Goal: Transaction & Acquisition: Download file/media

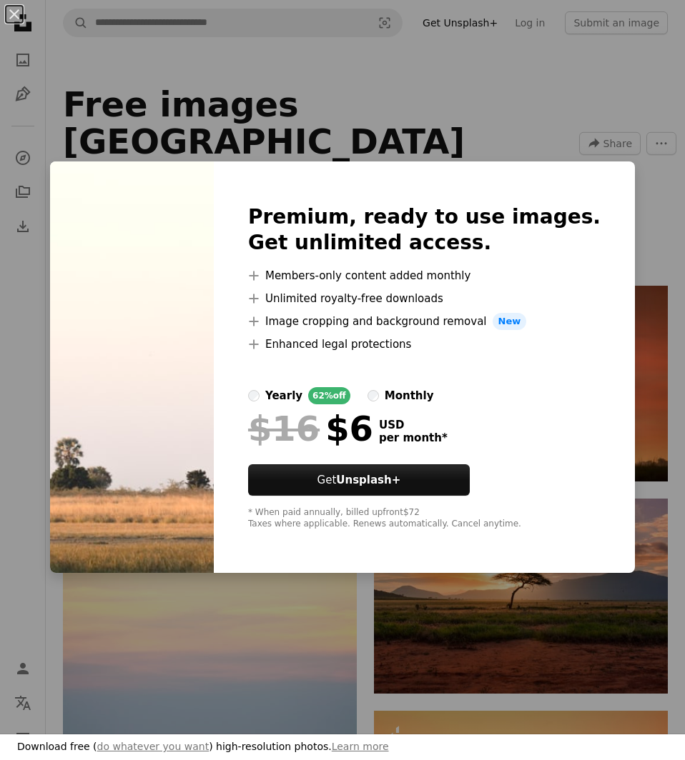
click at [412, 138] on div "An X shape Premium, ready to use images. Get unlimited access. A plus sign Memb…" at bounding box center [342, 380] width 685 height 760
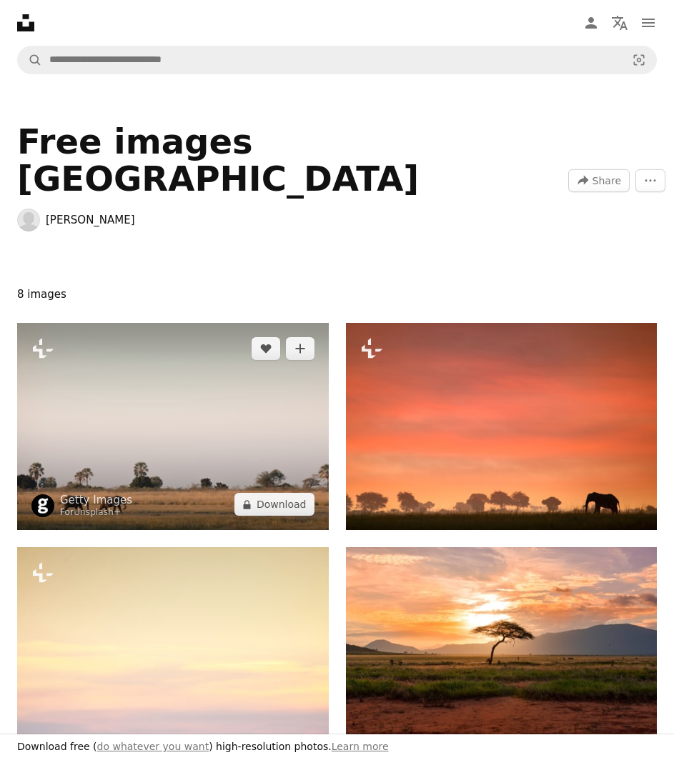
drag, startPoint x: 220, startPoint y: 367, endPoint x: 179, endPoint y: 340, distance: 49.2
click at [179, 340] on img at bounding box center [173, 426] width 312 height 207
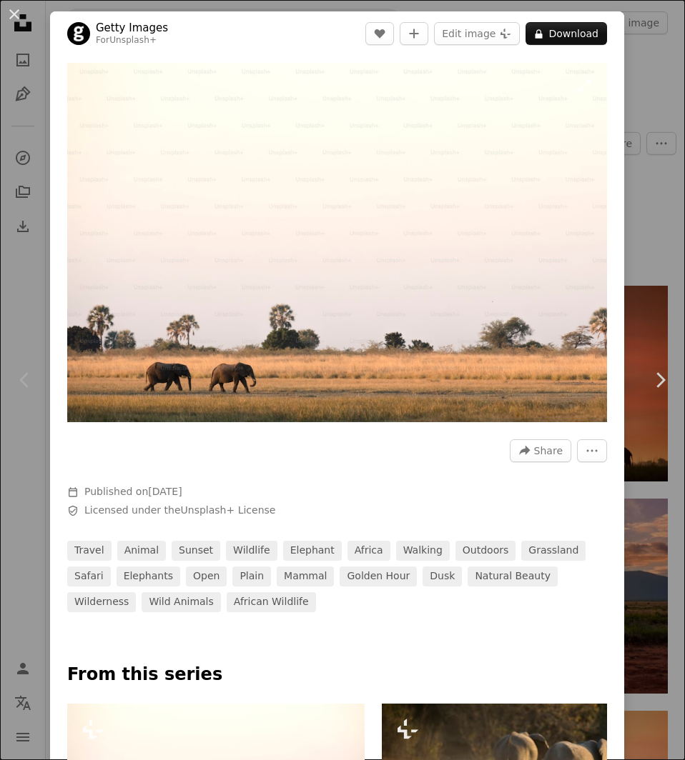
click at [272, 257] on img "Zoom in on this image" at bounding box center [337, 242] width 540 height 359
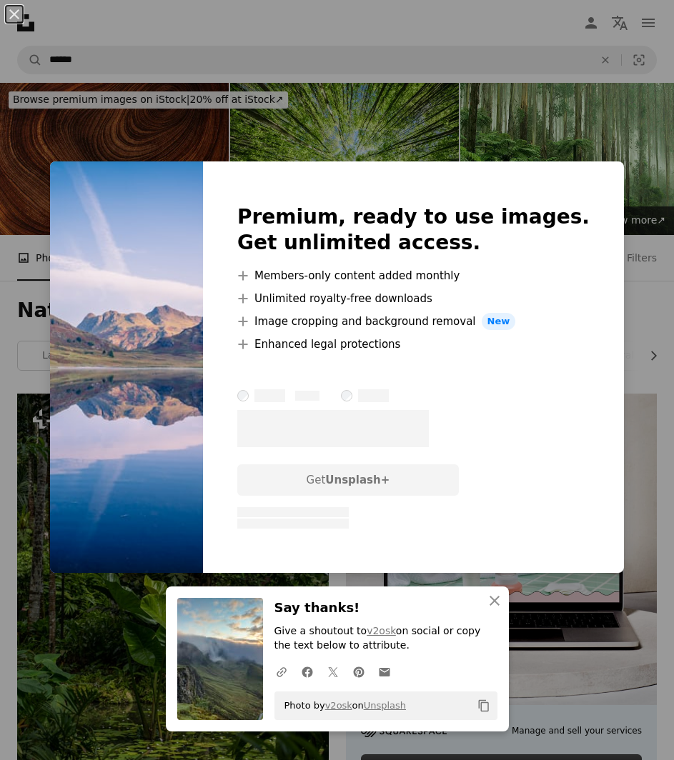
scroll to position [1429, 0]
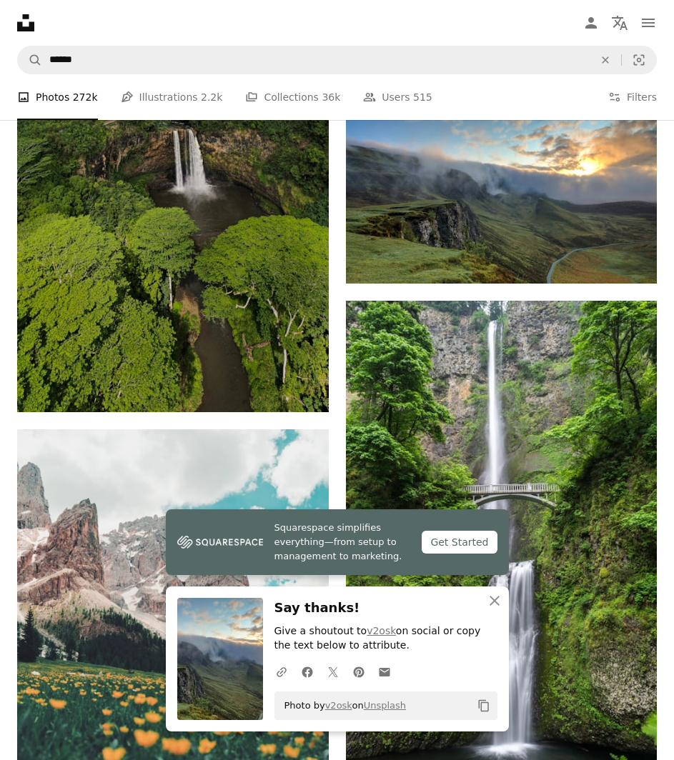
scroll to position [1644, 0]
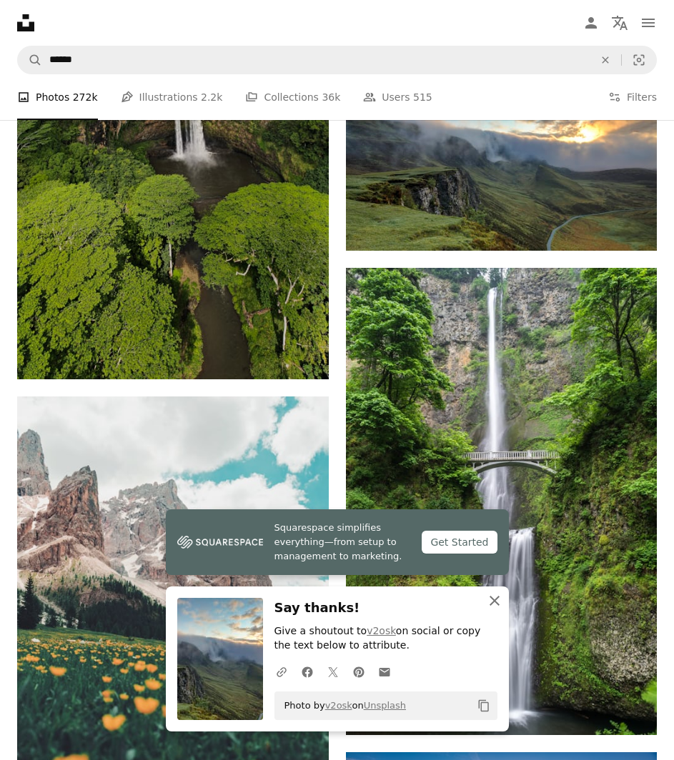
click at [503, 600] on icon "An X shape" at bounding box center [494, 600] width 17 height 17
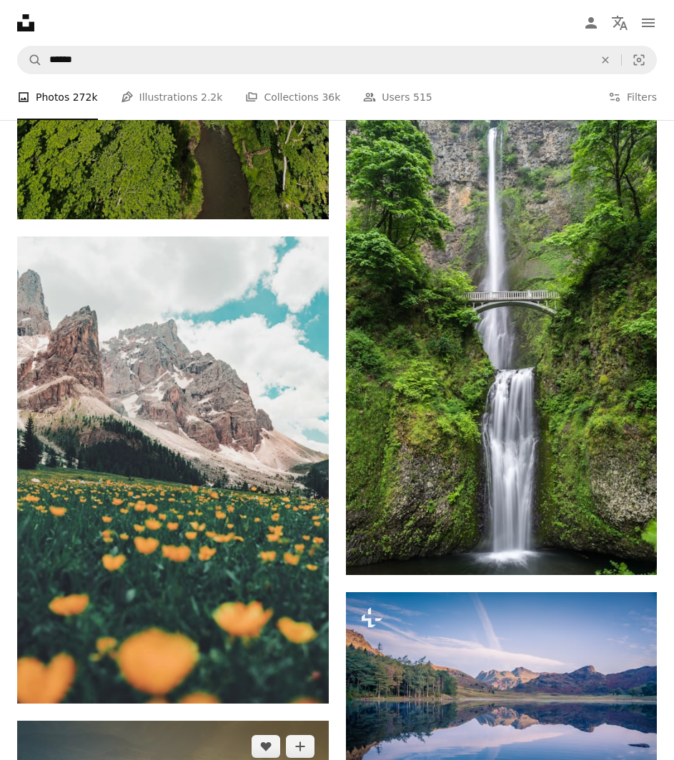
scroll to position [1858, 0]
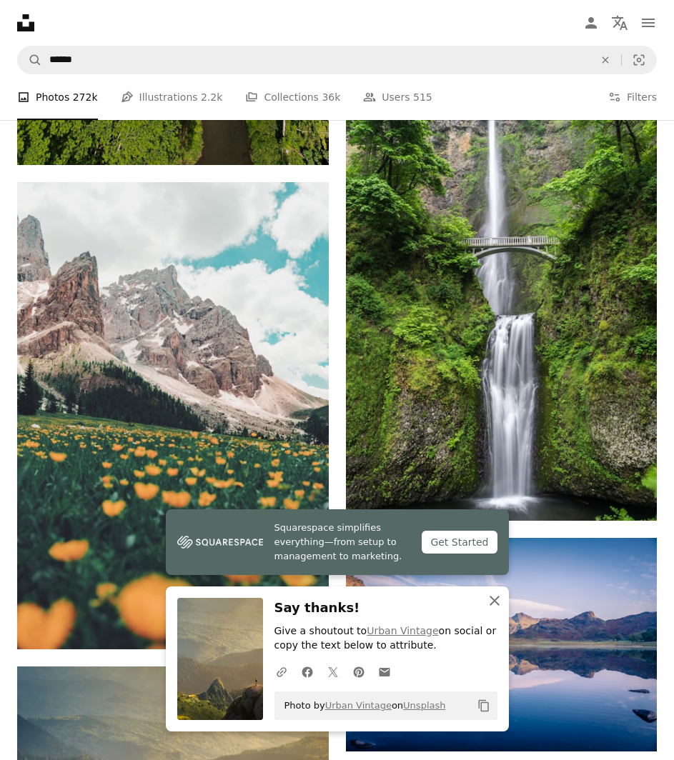
click at [500, 600] on icon "button" at bounding box center [495, 601] width 10 height 10
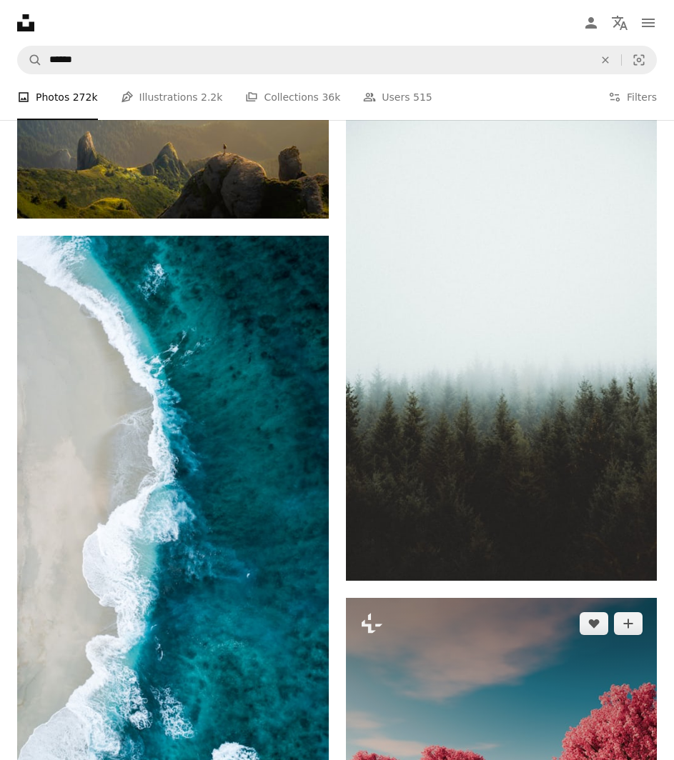
scroll to position [2573, 0]
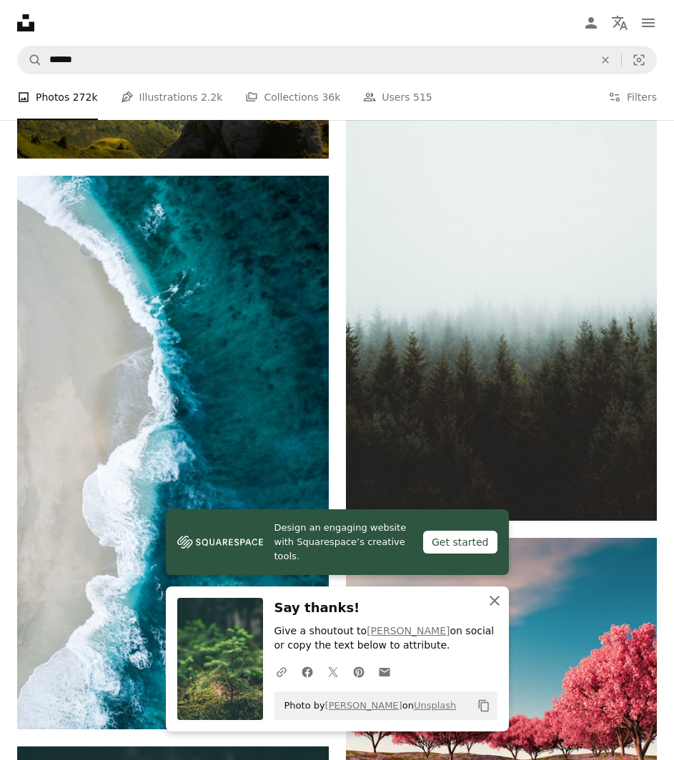
click at [500, 602] on icon "button" at bounding box center [495, 601] width 10 height 10
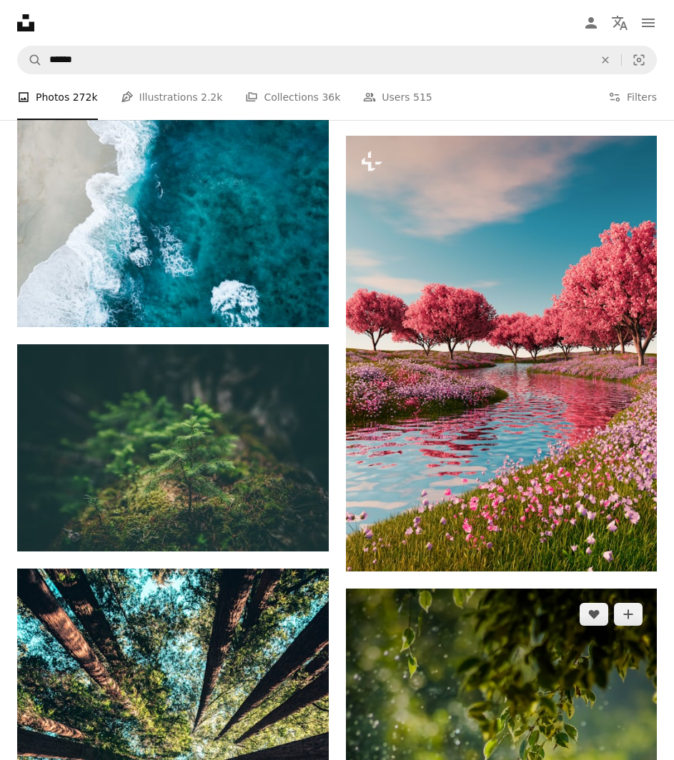
scroll to position [3002, 0]
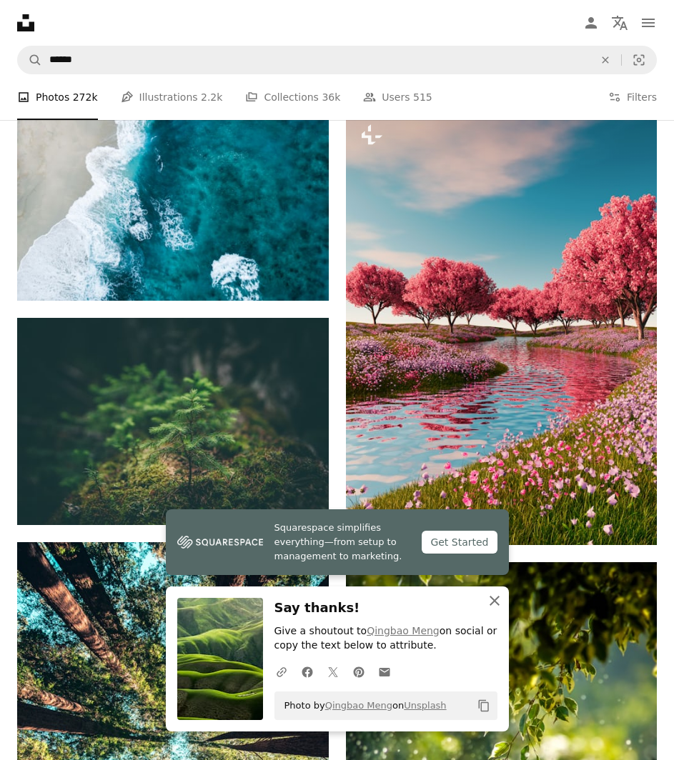
click at [503, 595] on icon "An X shape" at bounding box center [494, 600] width 17 height 17
